Goal: Obtain resource: Download file/media

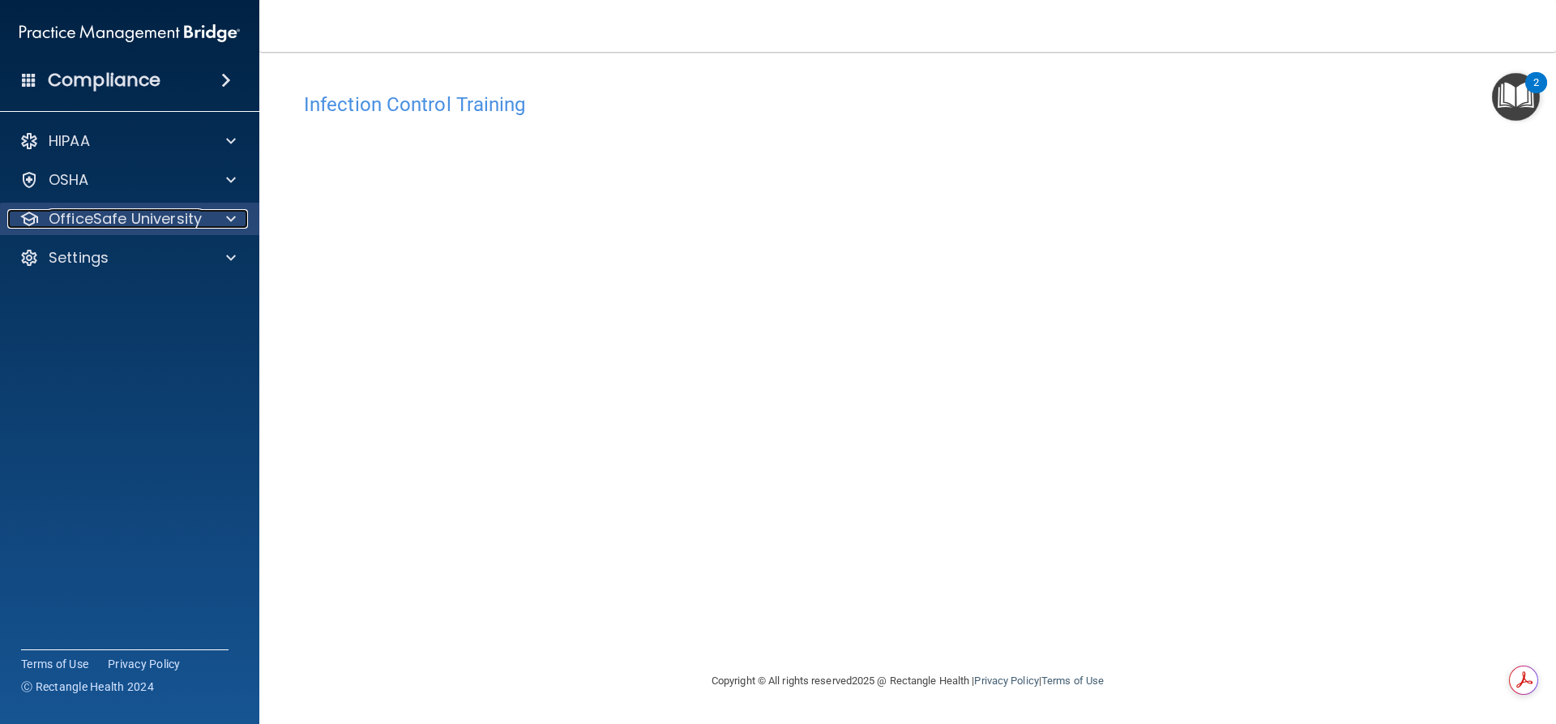
click at [122, 221] on p "OfficeSafe University" at bounding box center [125, 218] width 153 height 19
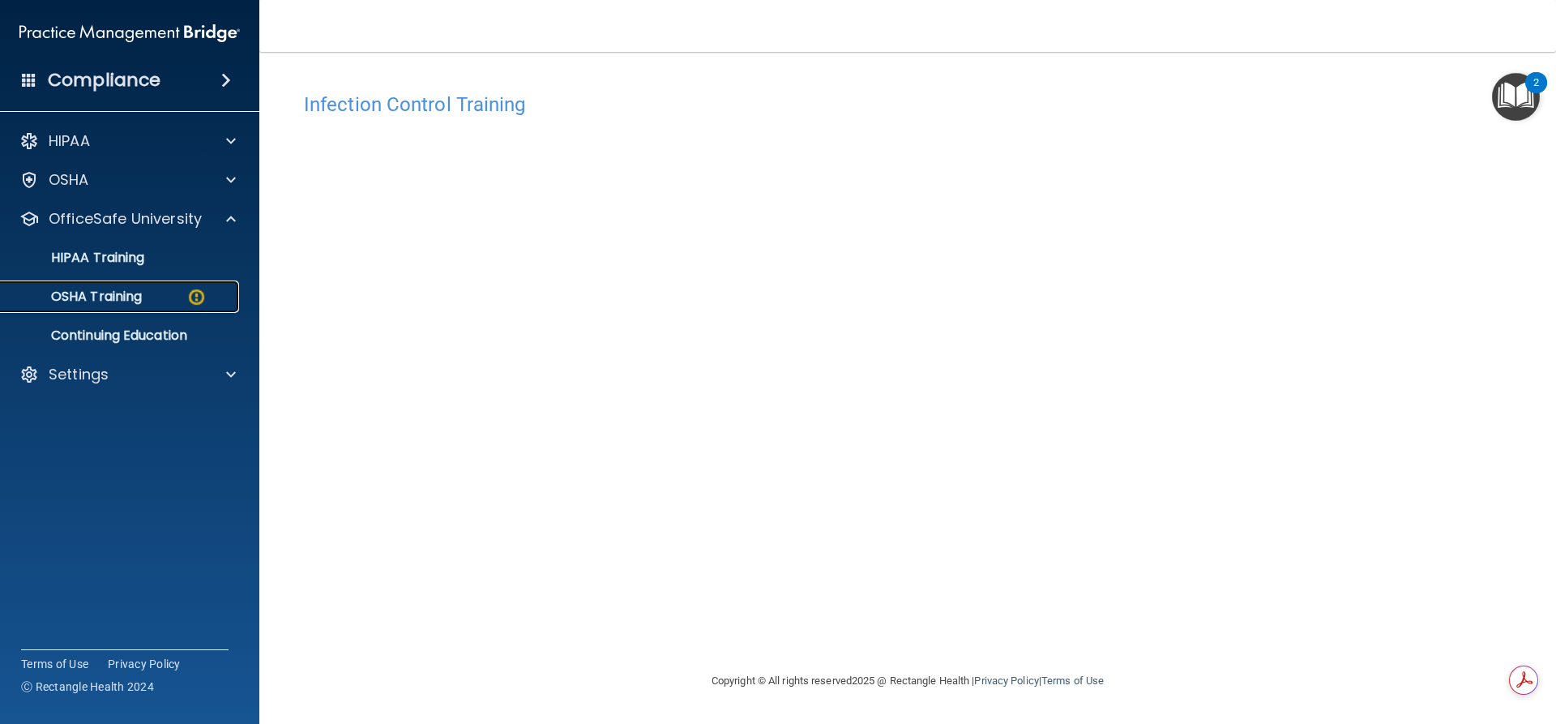
click at [137, 303] on p "OSHA Training" at bounding box center [76, 297] width 131 height 16
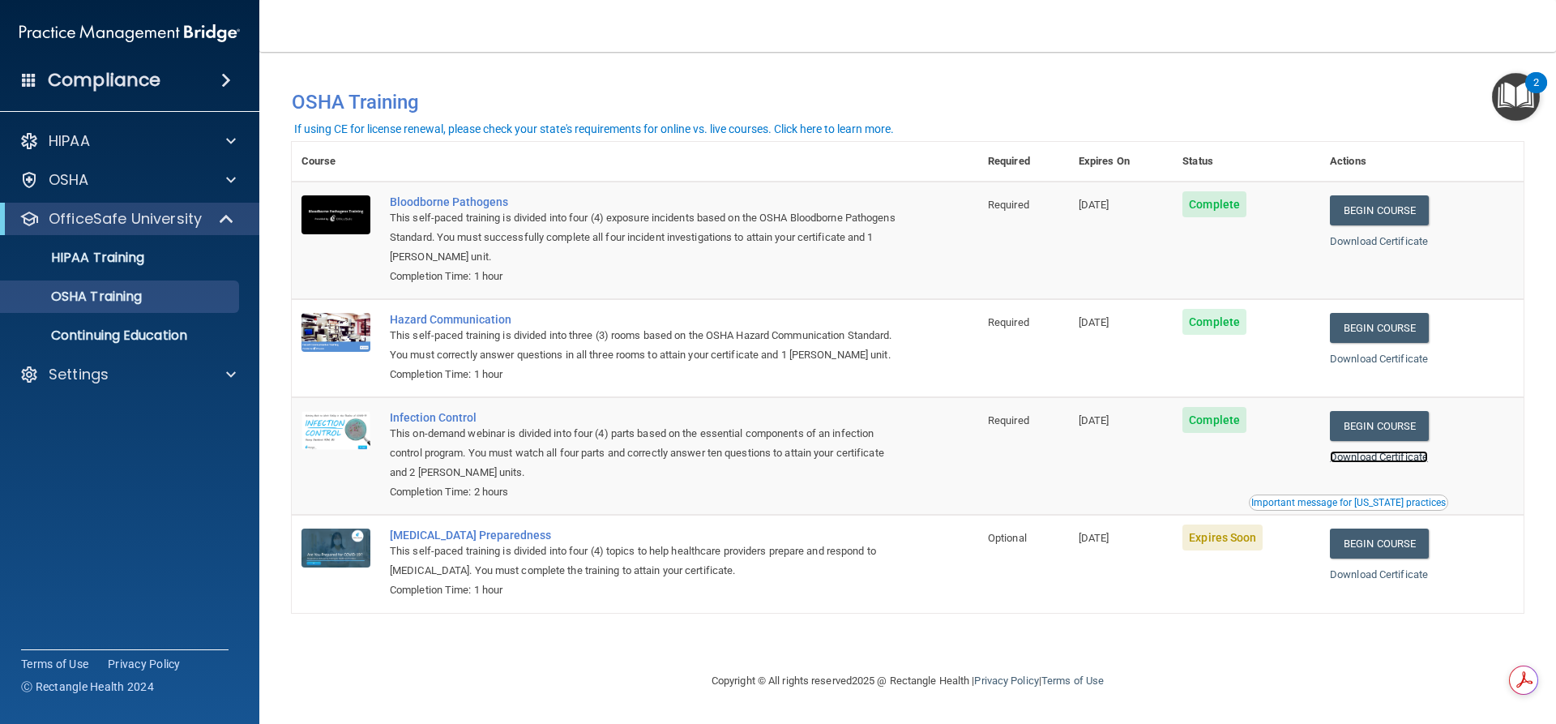
click at [1395, 463] on link "Download Certificate" at bounding box center [1379, 457] width 98 height 12
click at [1404, 558] on link "Begin Course" at bounding box center [1379, 543] width 99 height 30
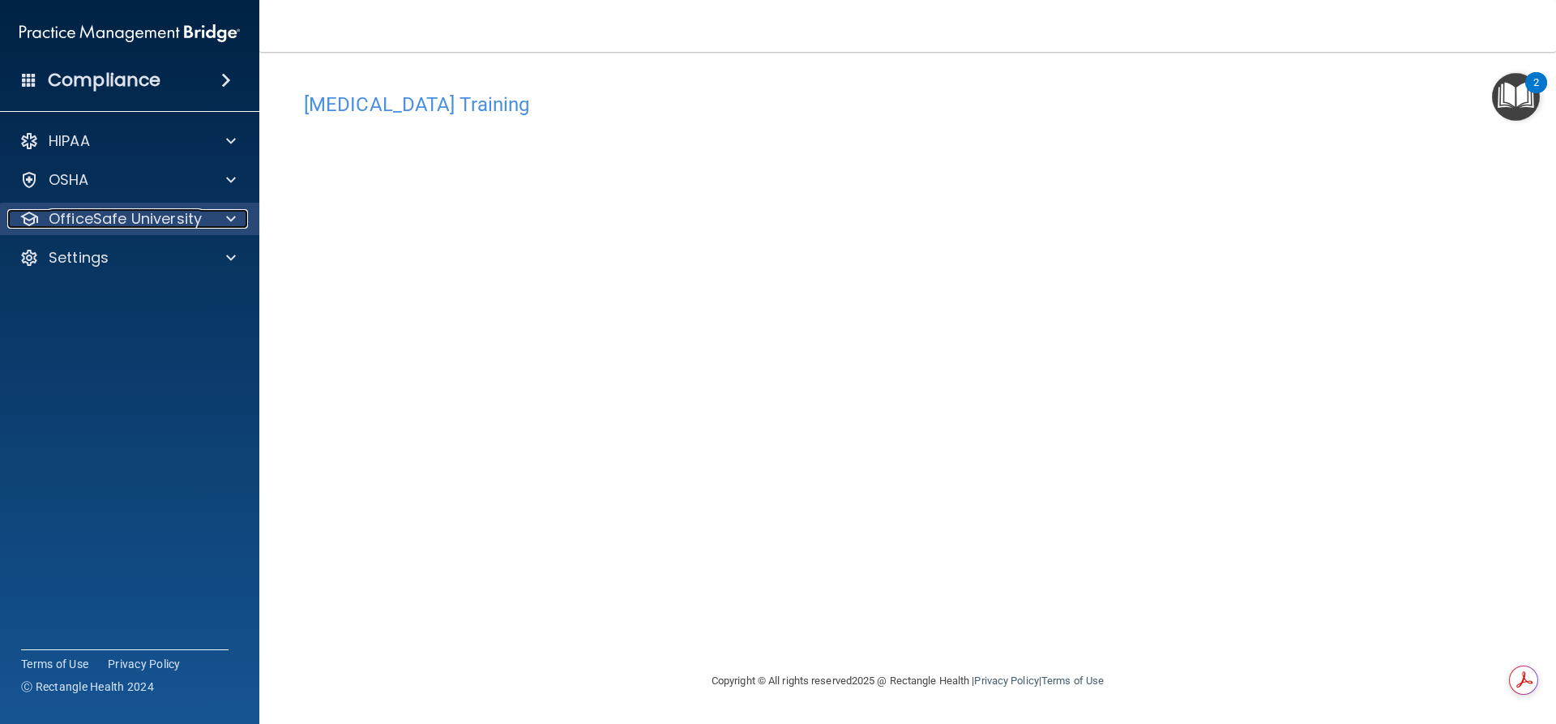
click at [233, 224] on span at bounding box center [231, 218] width 10 height 19
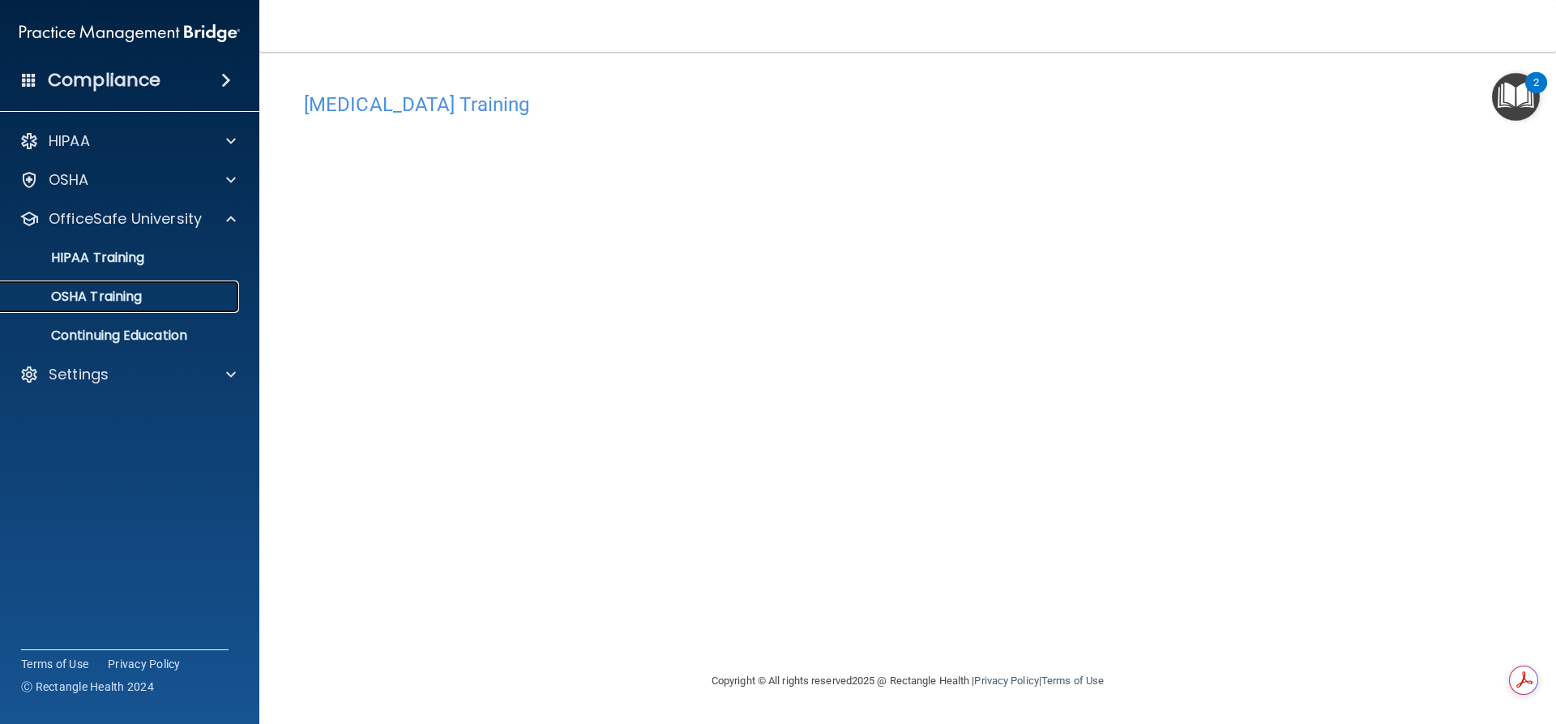
click at [141, 296] on p "OSHA Training" at bounding box center [76, 297] width 131 height 16
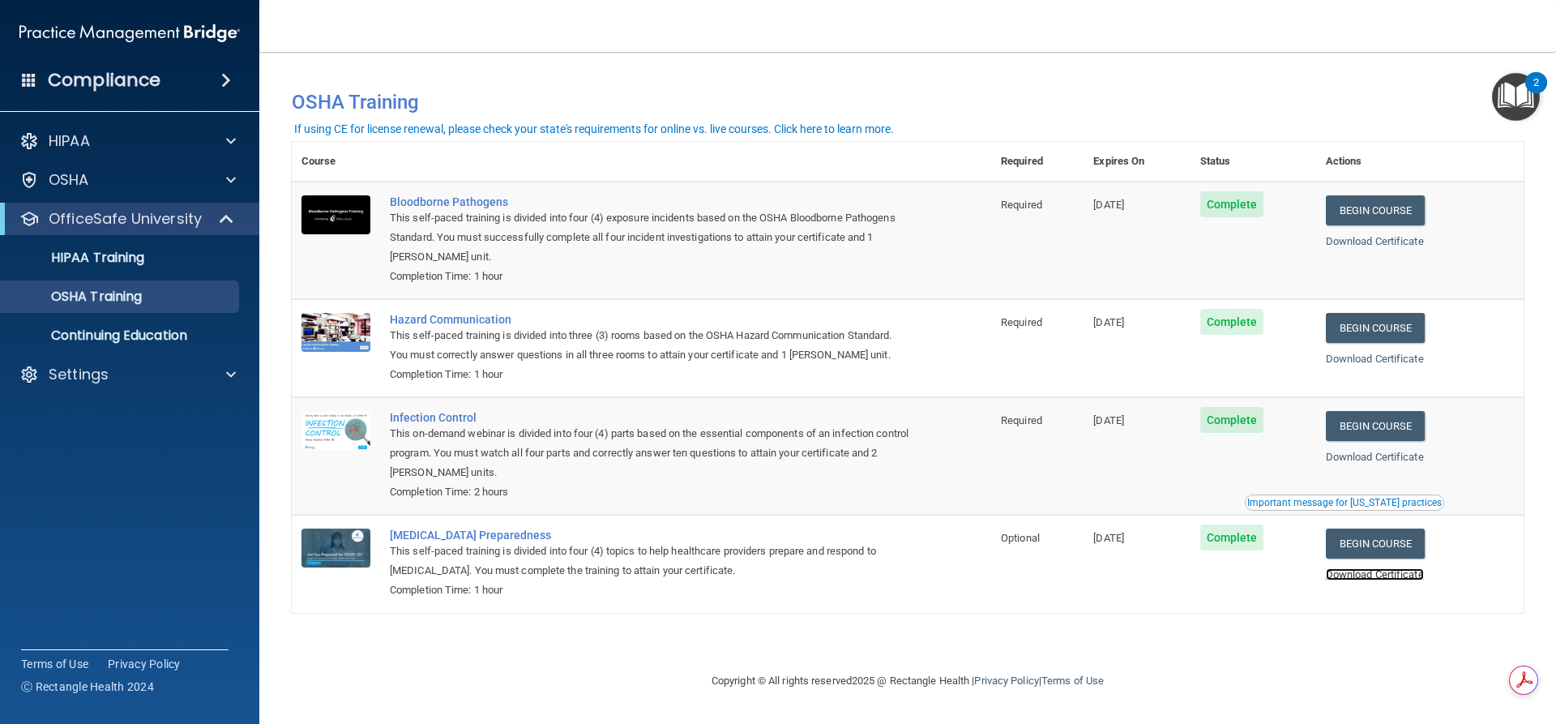
click at [1370, 575] on link "Download Certificate" at bounding box center [1375, 574] width 98 height 12
click at [119, 259] on p "HIPAA Training" at bounding box center [78, 258] width 134 height 16
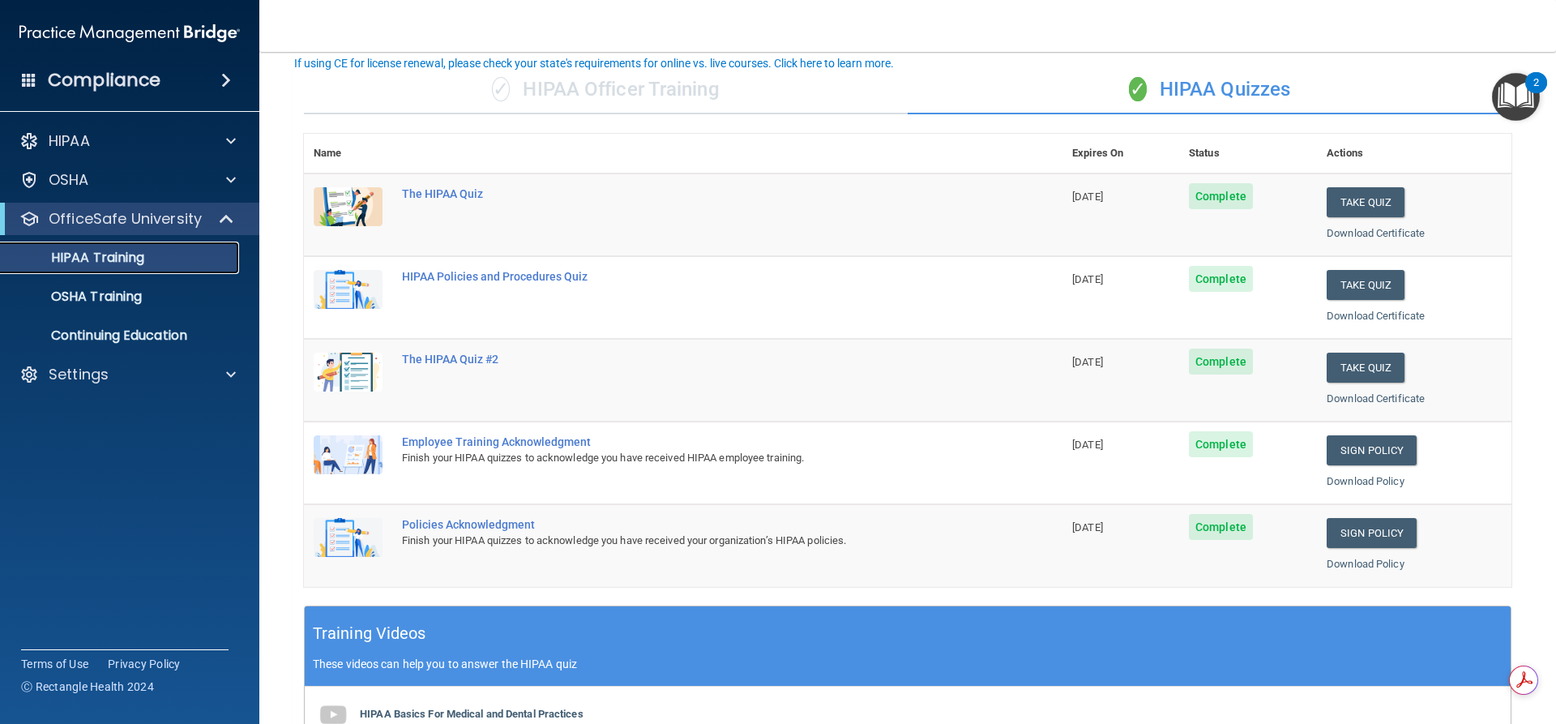
scroll to position [92, 0]
